Goal: Entertainment & Leisure: Consume media (video, audio)

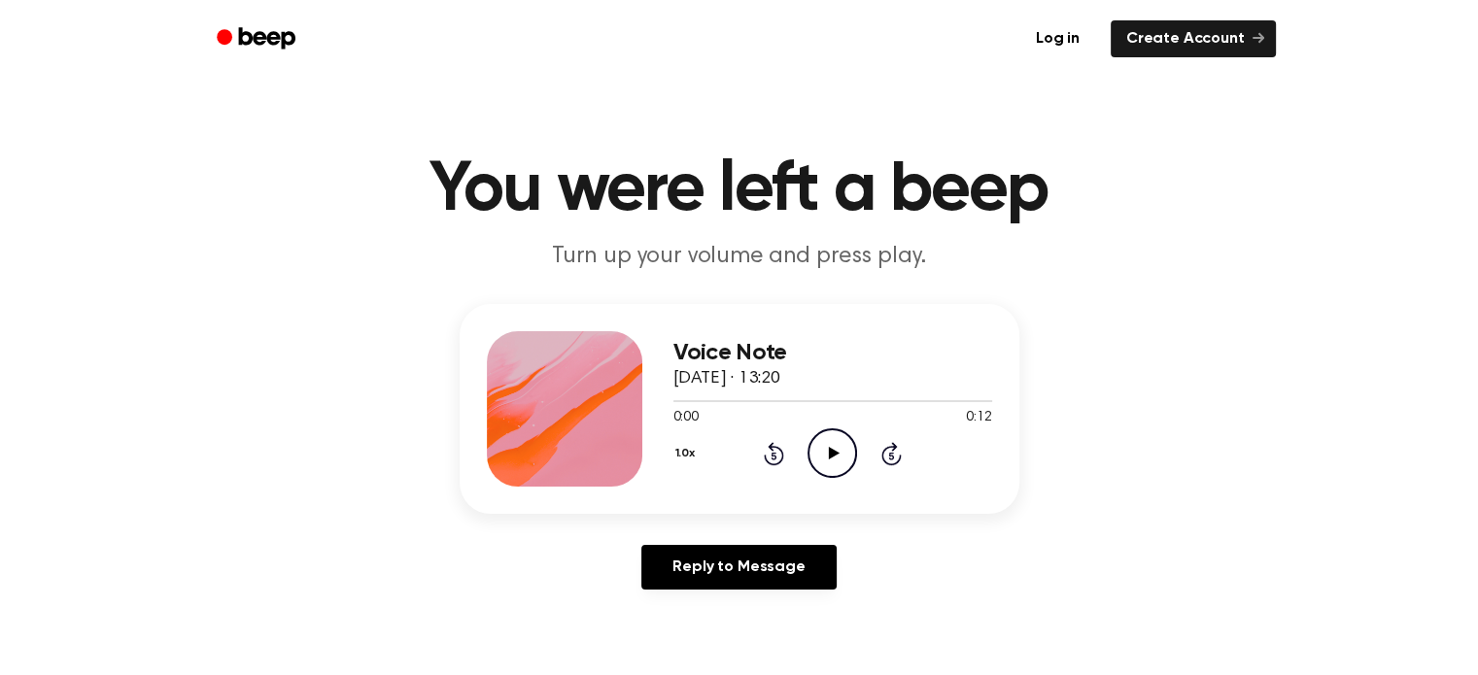
click at [832, 448] on icon "Play Audio" at bounding box center [832, 453] width 50 height 50
click at [825, 446] on icon "Play Audio" at bounding box center [832, 453] width 50 height 50
click at [828, 437] on icon "Play Audio" at bounding box center [832, 453] width 50 height 50
click at [817, 444] on icon "Pause Audio" at bounding box center [832, 453] width 50 height 50
click at [773, 450] on icon "Rewind 5 seconds" at bounding box center [773, 453] width 21 height 25
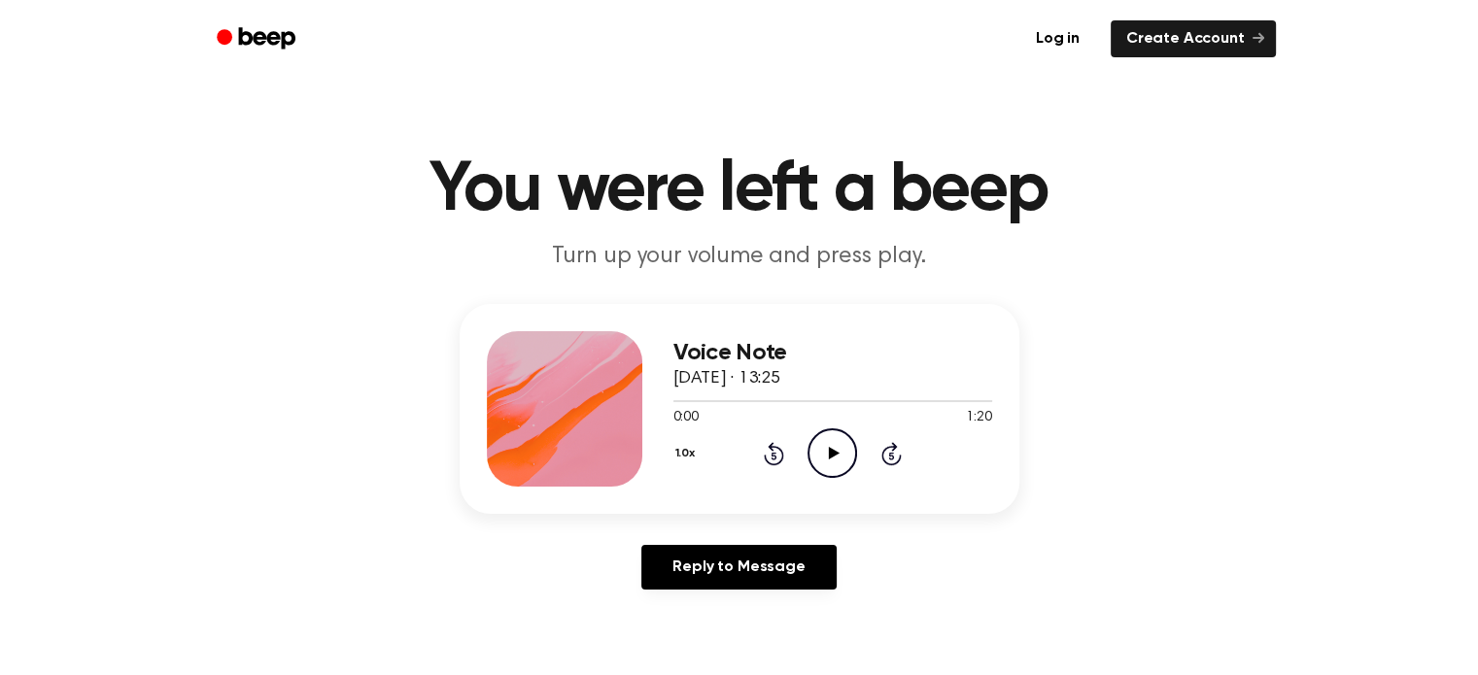
click at [835, 456] on icon "Play Audio" at bounding box center [832, 453] width 50 height 50
click at [826, 446] on icon "Play Audio" at bounding box center [832, 453] width 50 height 50
click at [851, 446] on icon "Play Audio" at bounding box center [832, 453] width 50 height 50
click at [838, 456] on icon "Play Audio" at bounding box center [832, 453] width 50 height 50
click at [829, 448] on icon at bounding box center [834, 453] width 11 height 13
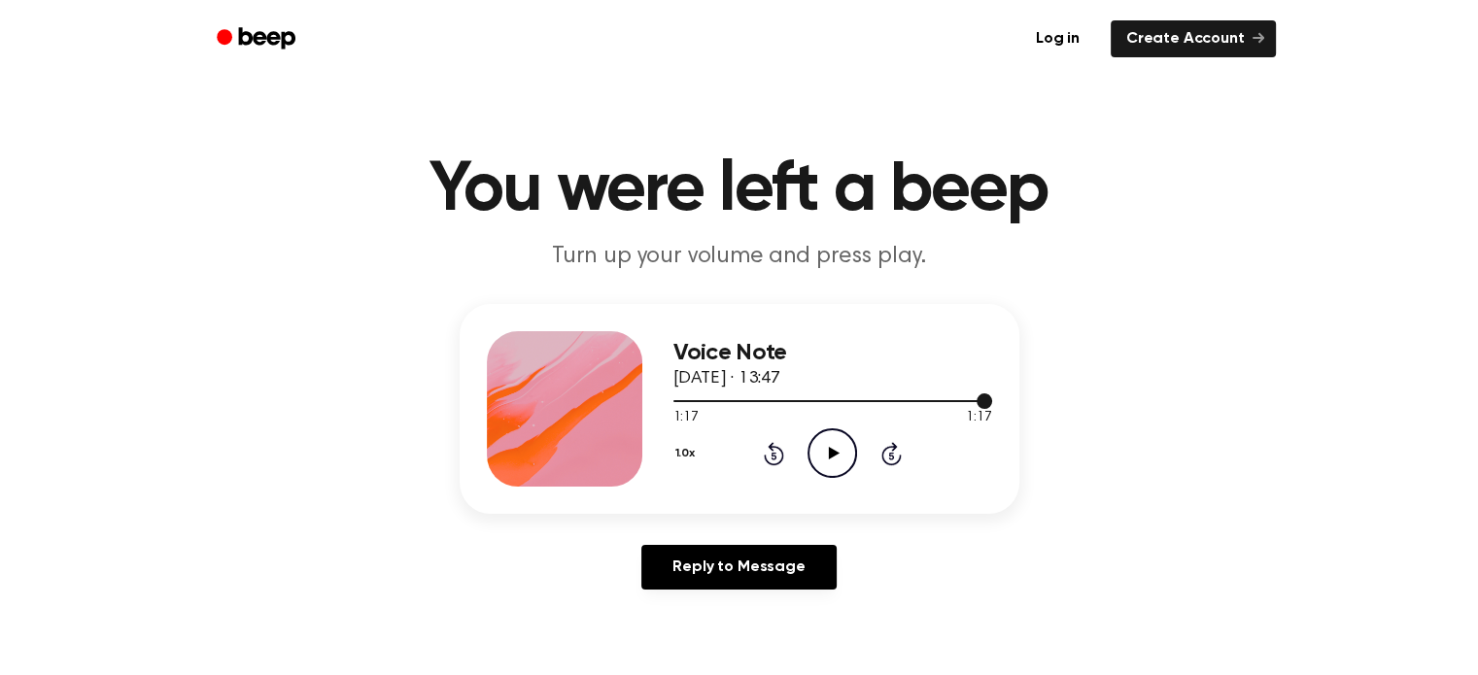
click at [871, 400] on div at bounding box center [832, 401] width 319 height 2
click at [824, 446] on icon "Play Audio" at bounding box center [832, 453] width 50 height 50
click at [829, 454] on icon at bounding box center [834, 453] width 11 height 13
click at [828, 446] on icon "Play Audio" at bounding box center [832, 453] width 50 height 50
